Goal: Information Seeking & Learning: Find specific page/section

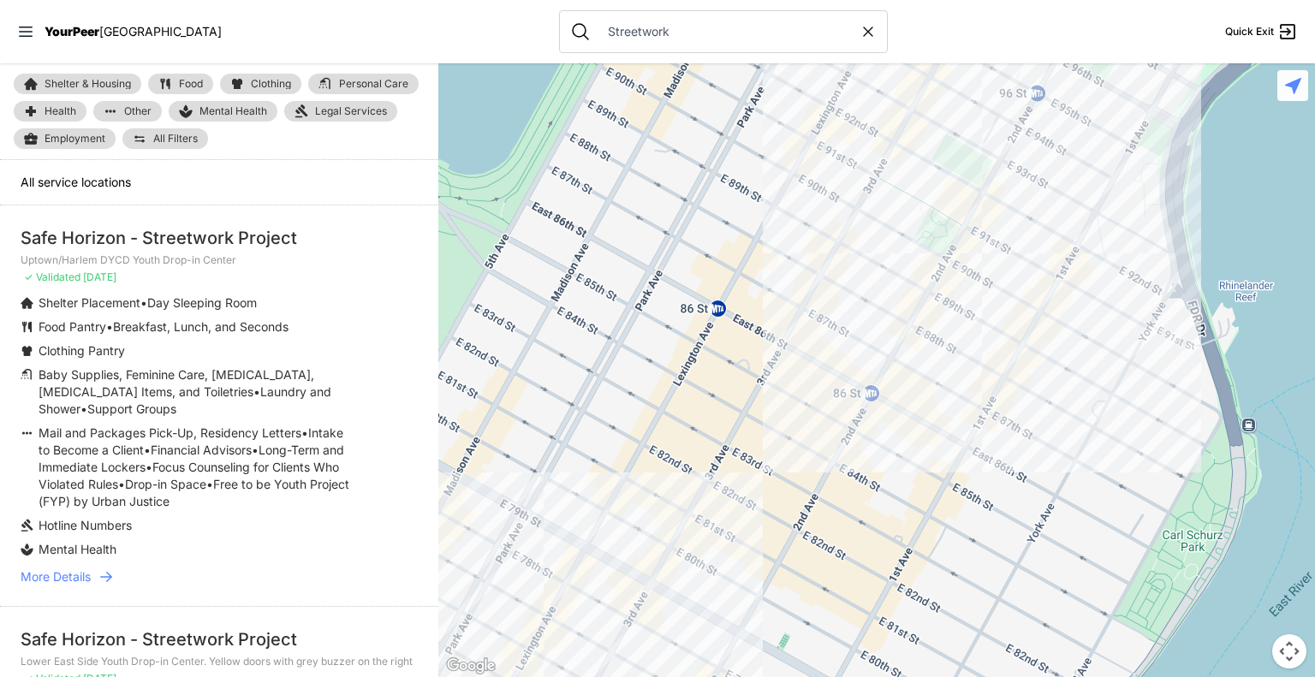
click at [859, 31] on icon at bounding box center [867, 31] width 17 height 17
select select "recentlyUpdated"
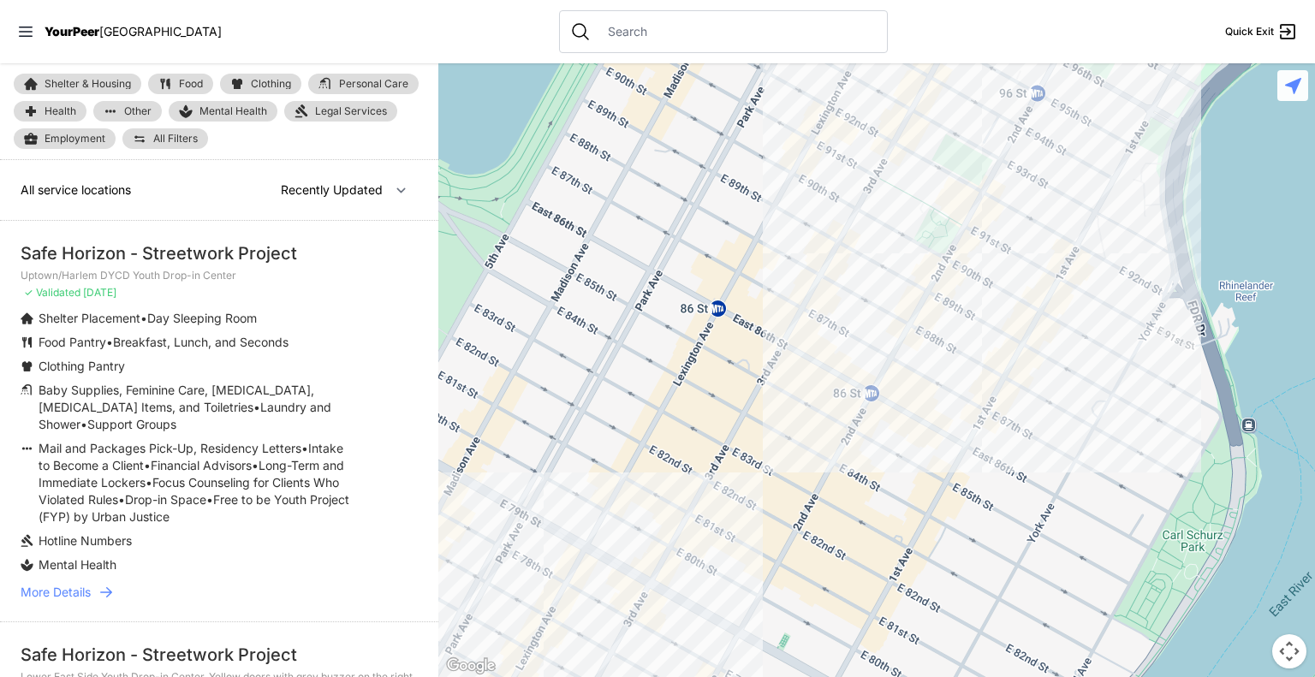
click at [645, 30] on input "text" at bounding box center [736, 31] width 279 height 17
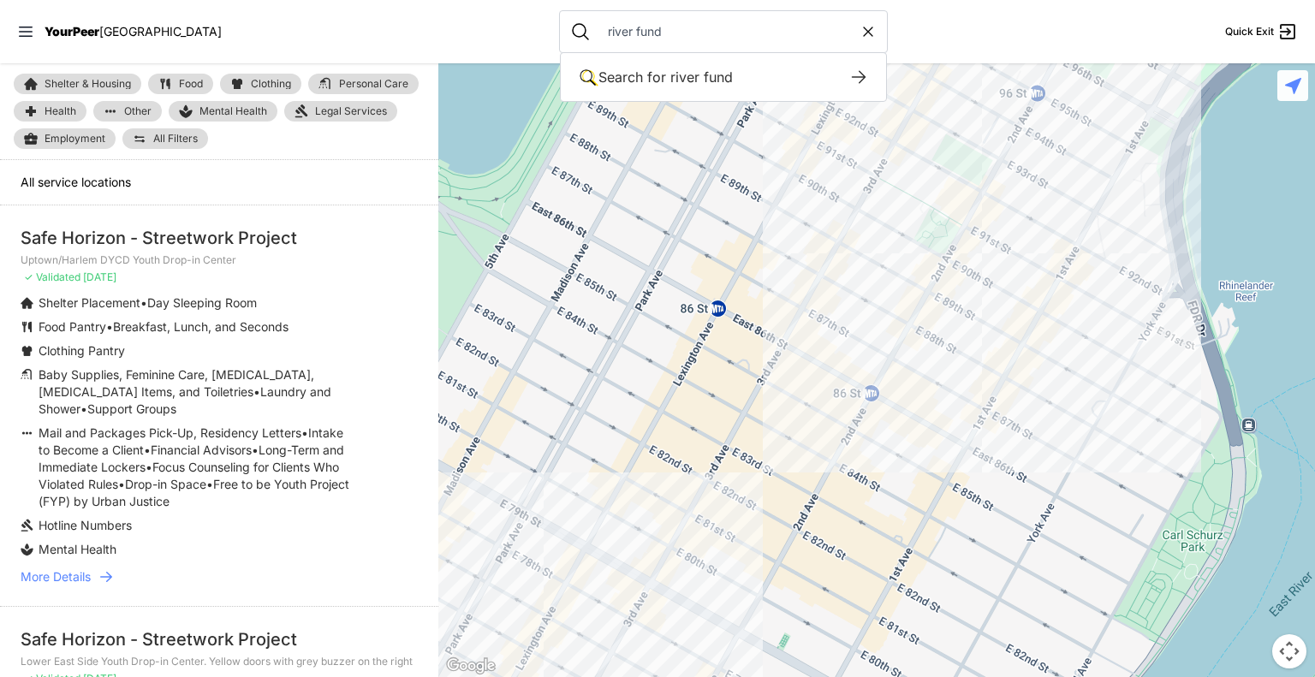
type input "river fund"
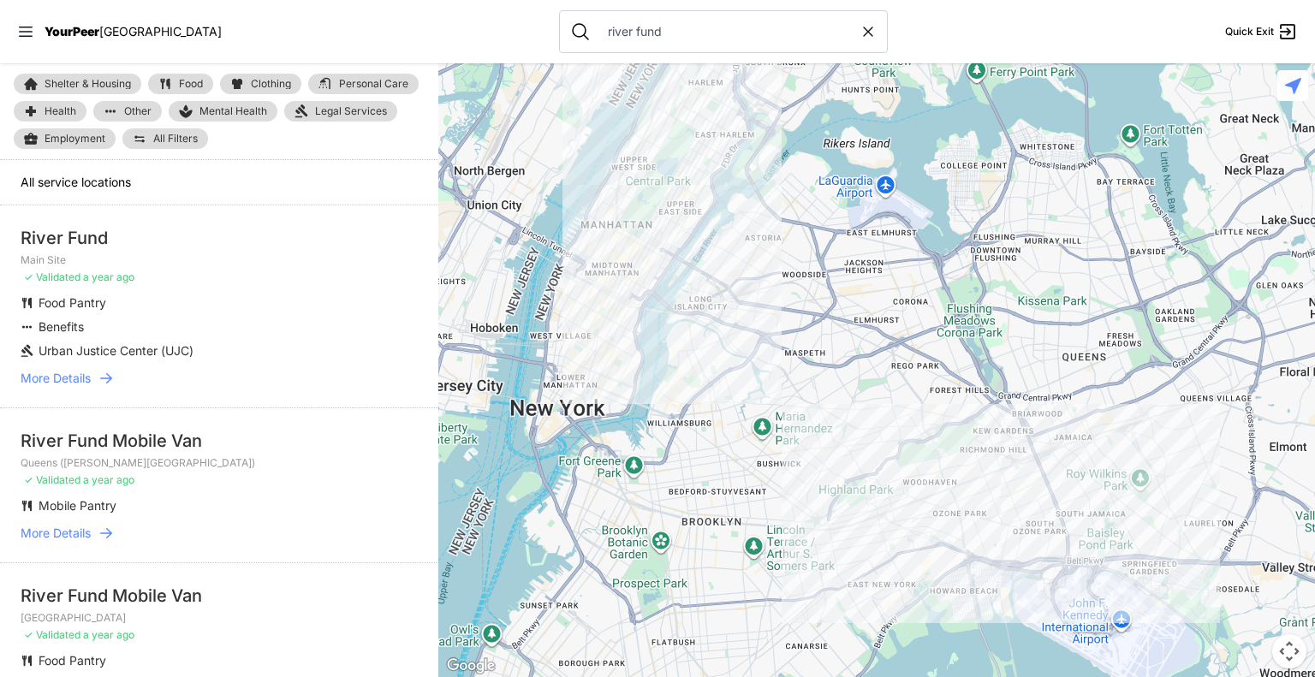
click at [44, 374] on span "More Details" at bounding box center [56, 378] width 70 height 17
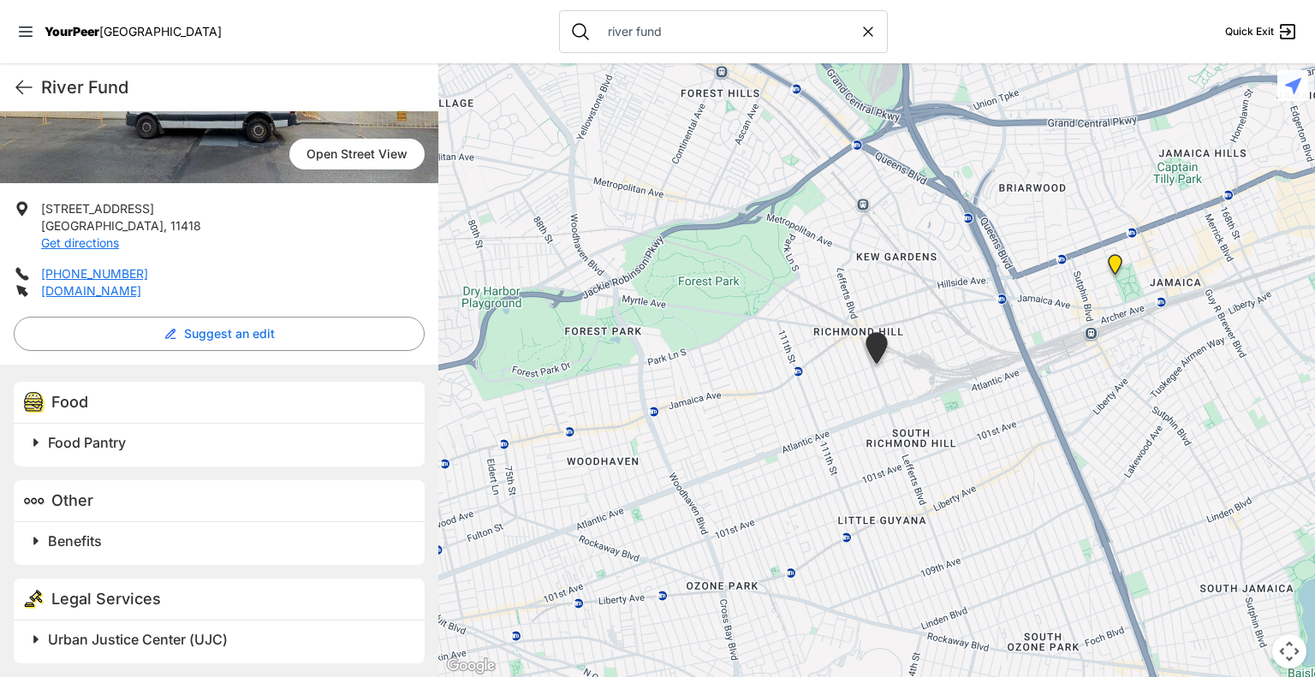
scroll to position [259, 0]
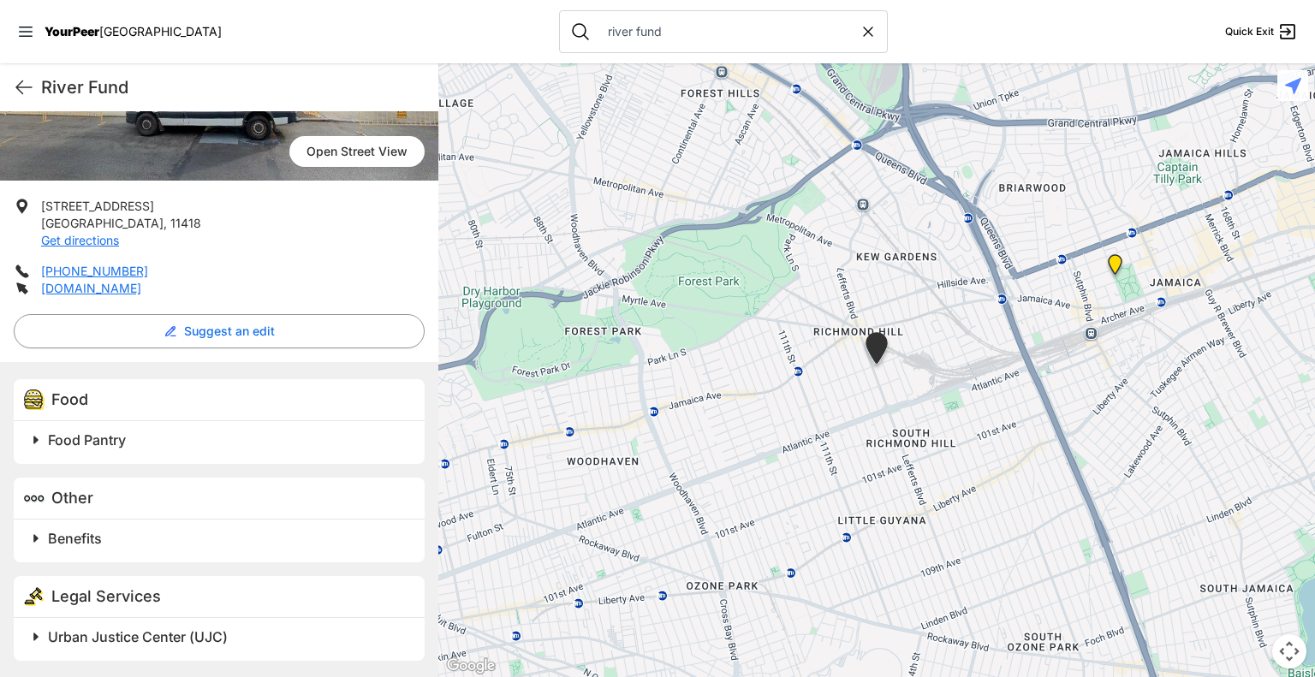
click at [39, 636] on span at bounding box center [250, 637] width 452 height 24
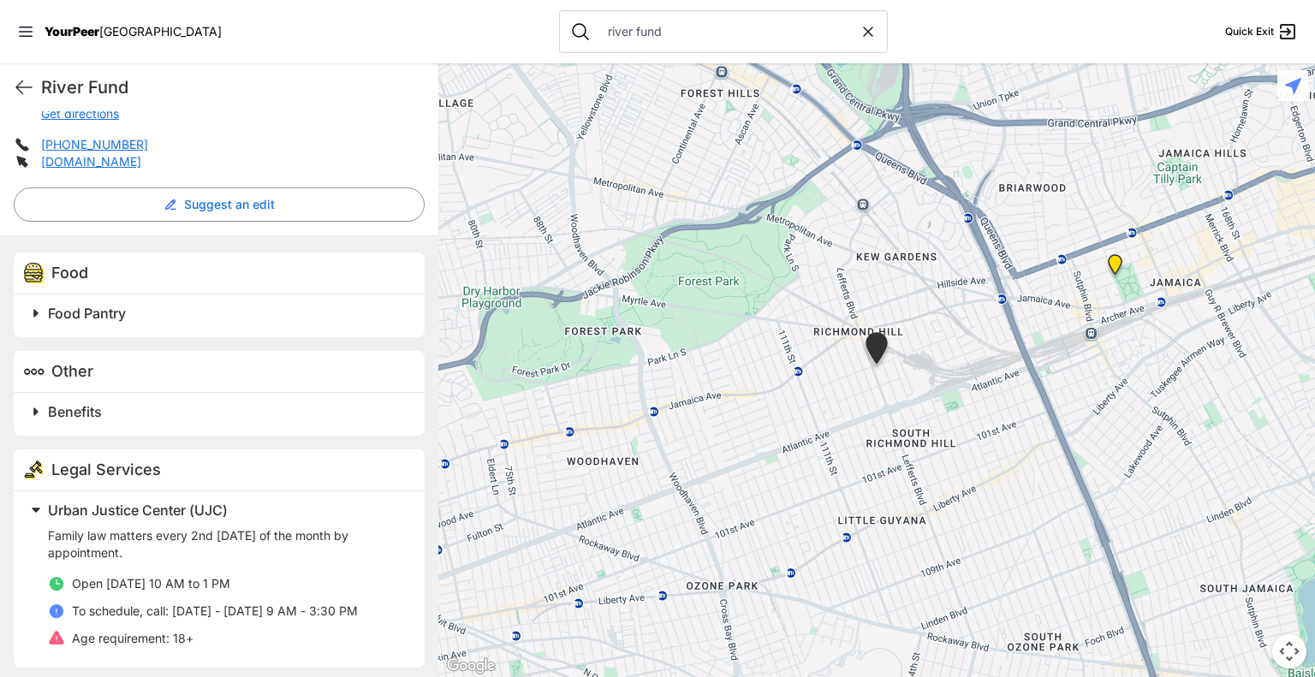
scroll to position [393, 0]
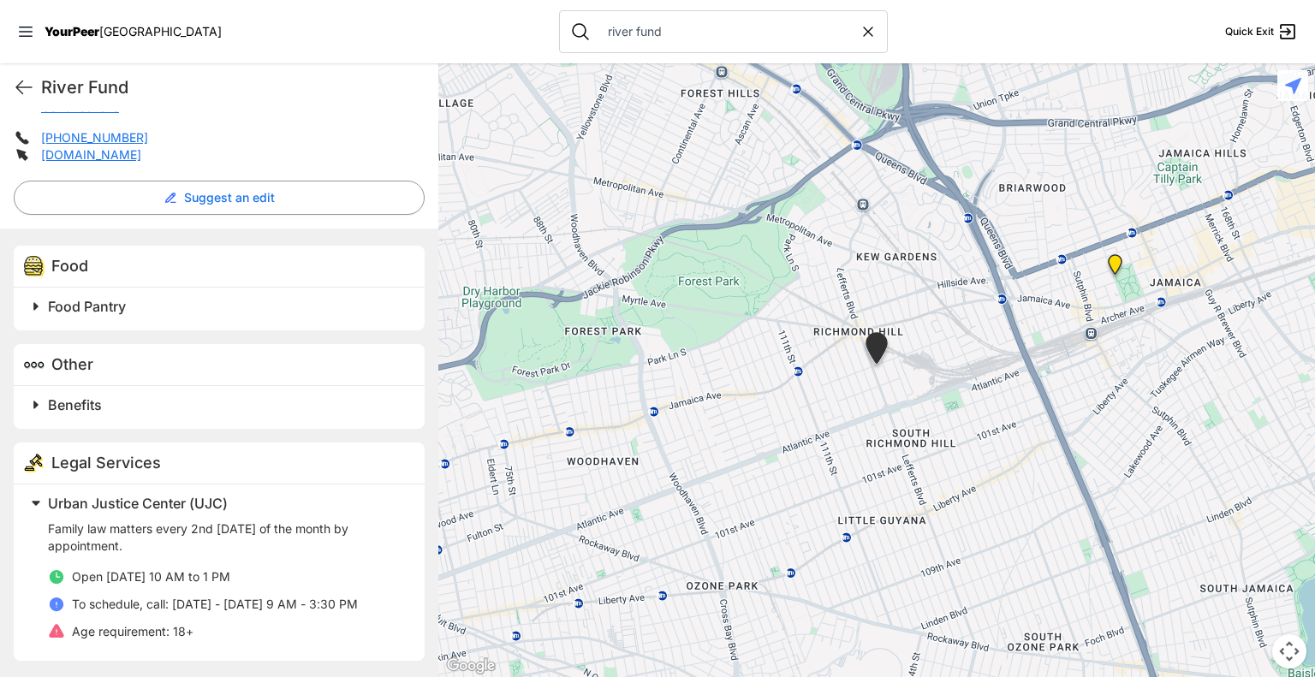
click at [37, 404] on span at bounding box center [250, 405] width 452 height 24
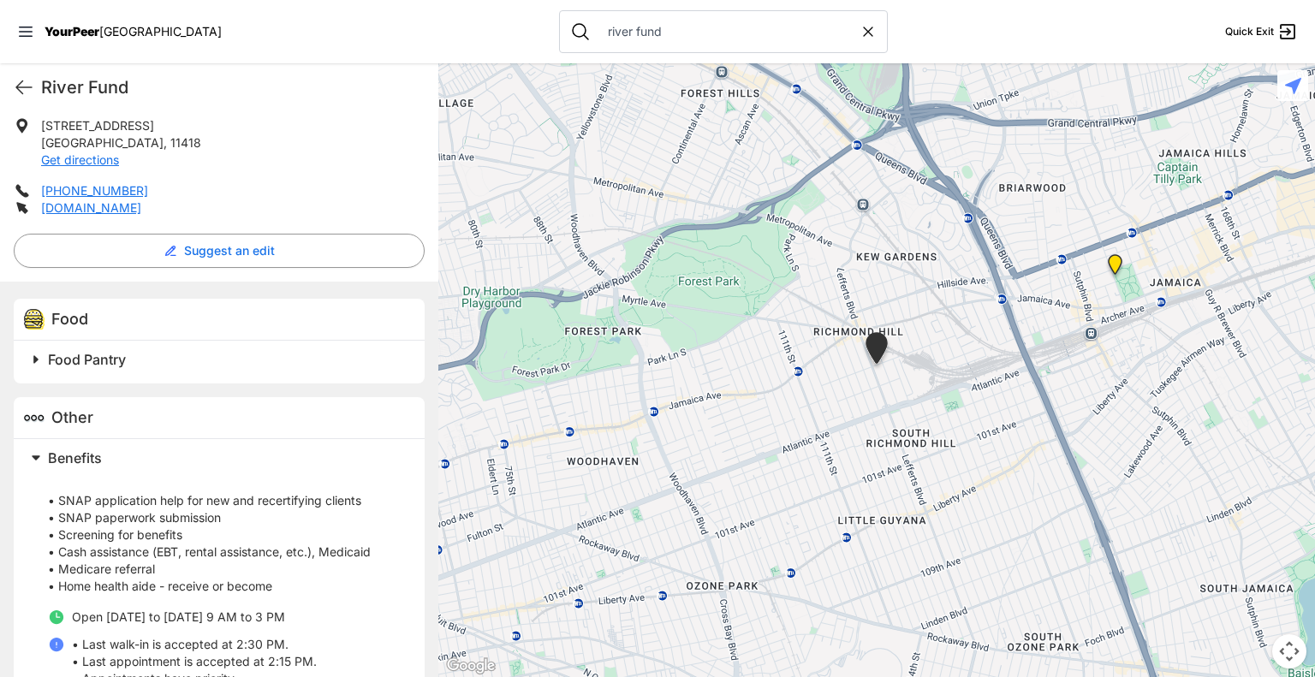
scroll to position [339, 0]
click at [36, 357] on span at bounding box center [250, 360] width 452 height 24
